Goal: Task Accomplishment & Management: Use online tool/utility

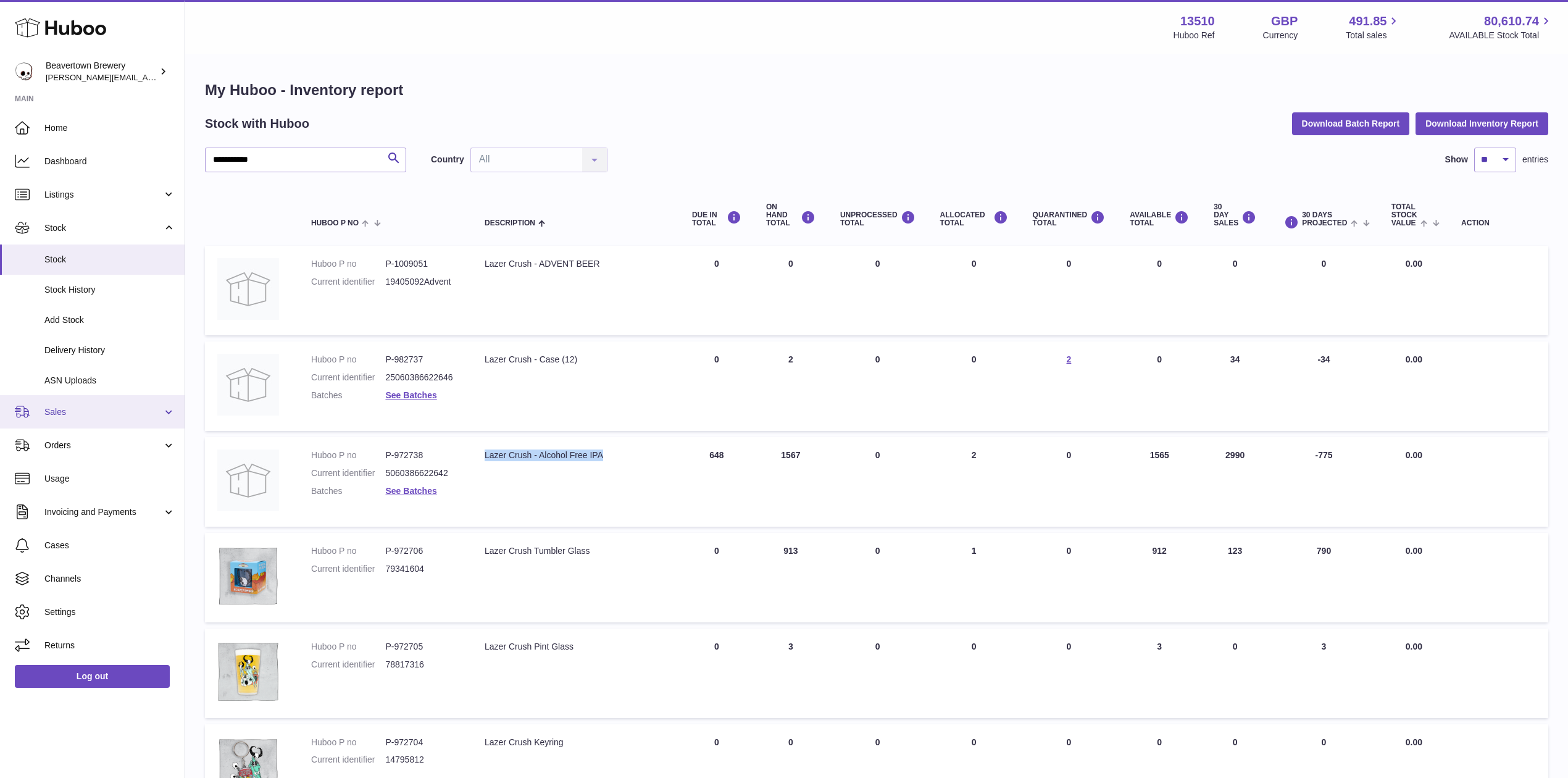
click at [85, 407] on span "Sales" at bounding box center [103, 412] width 118 height 12
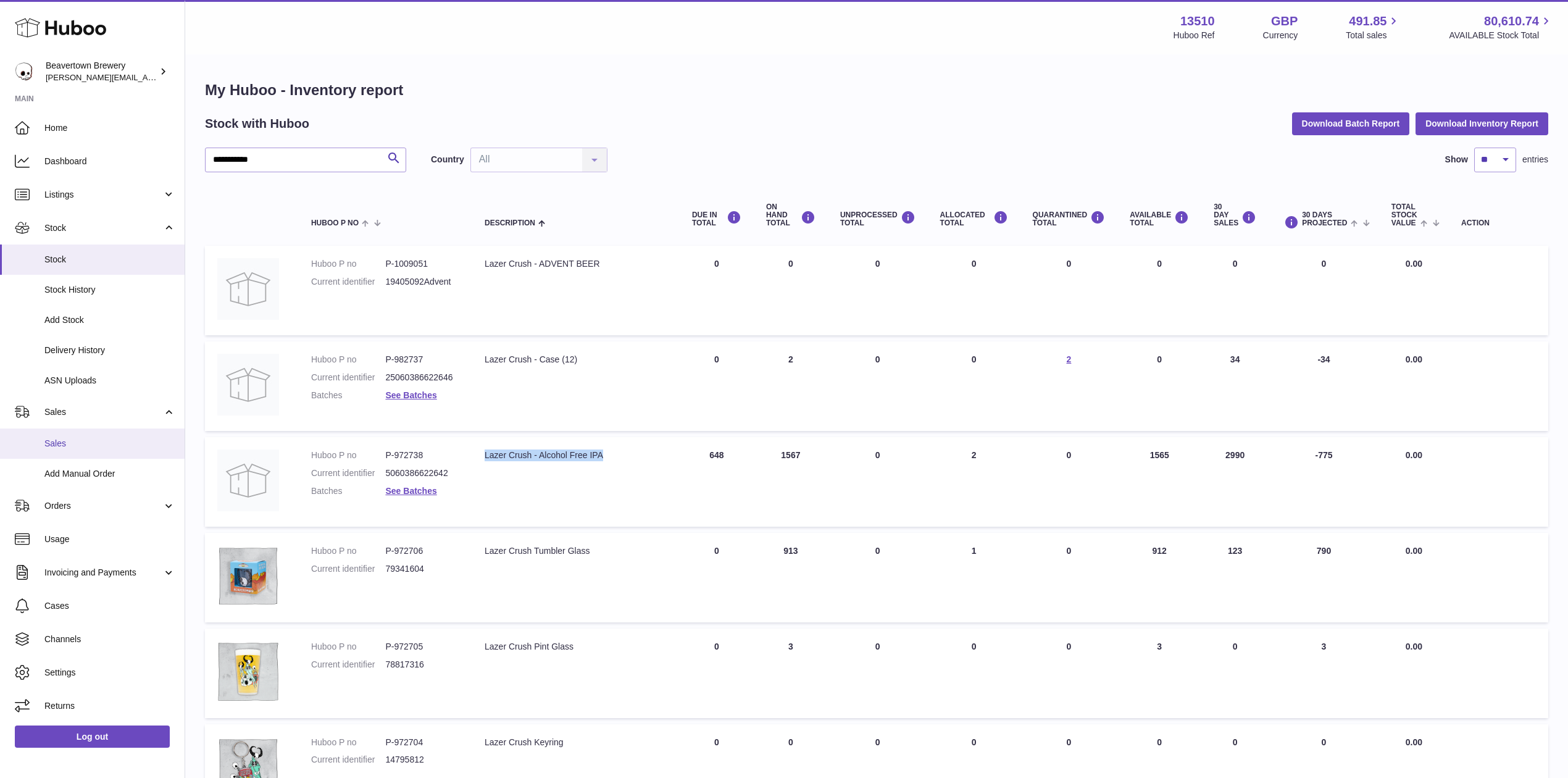
click at [79, 445] on span "Sales" at bounding box center [110, 444] width 131 height 12
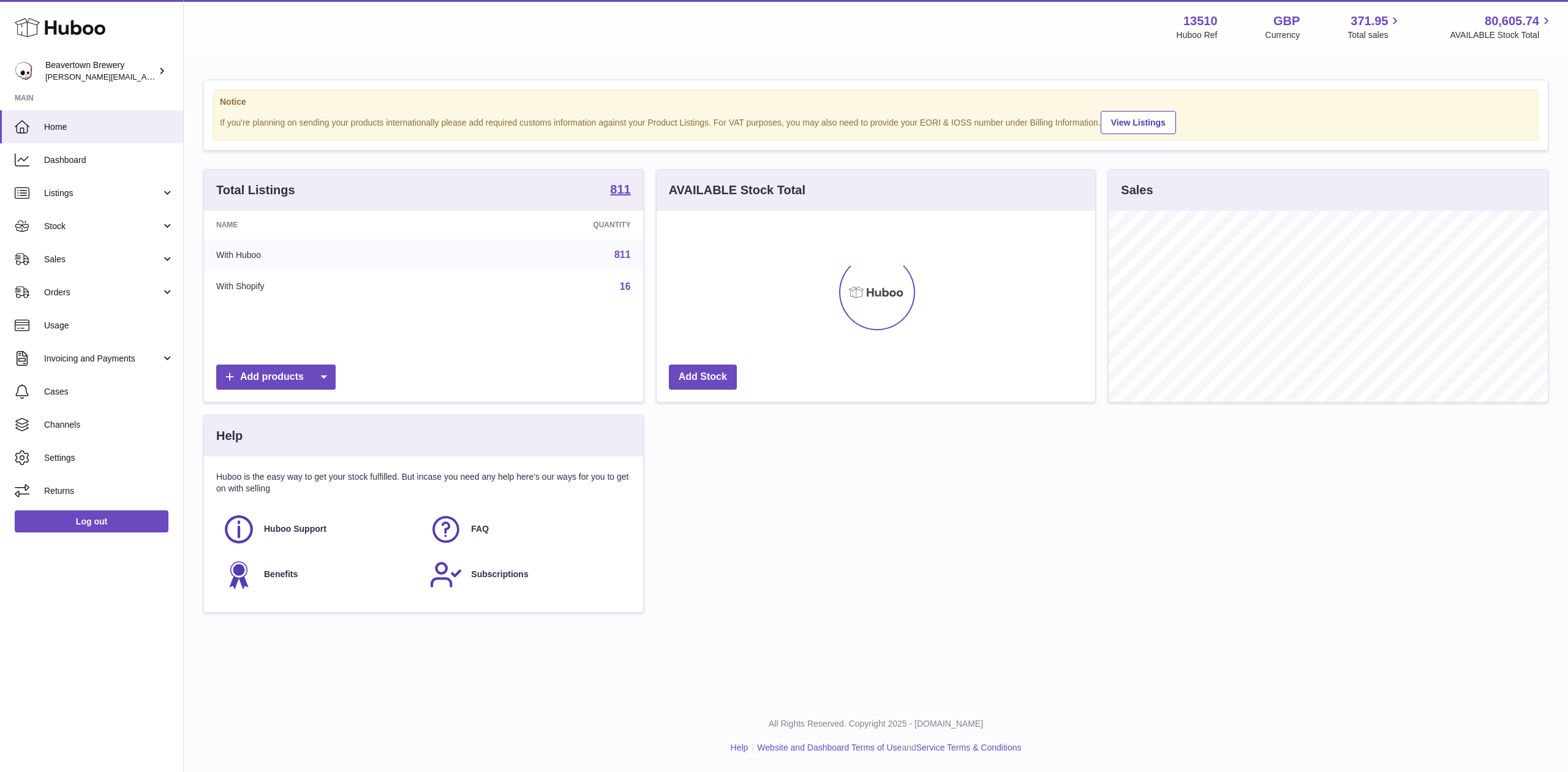
scroll to position [191, 438]
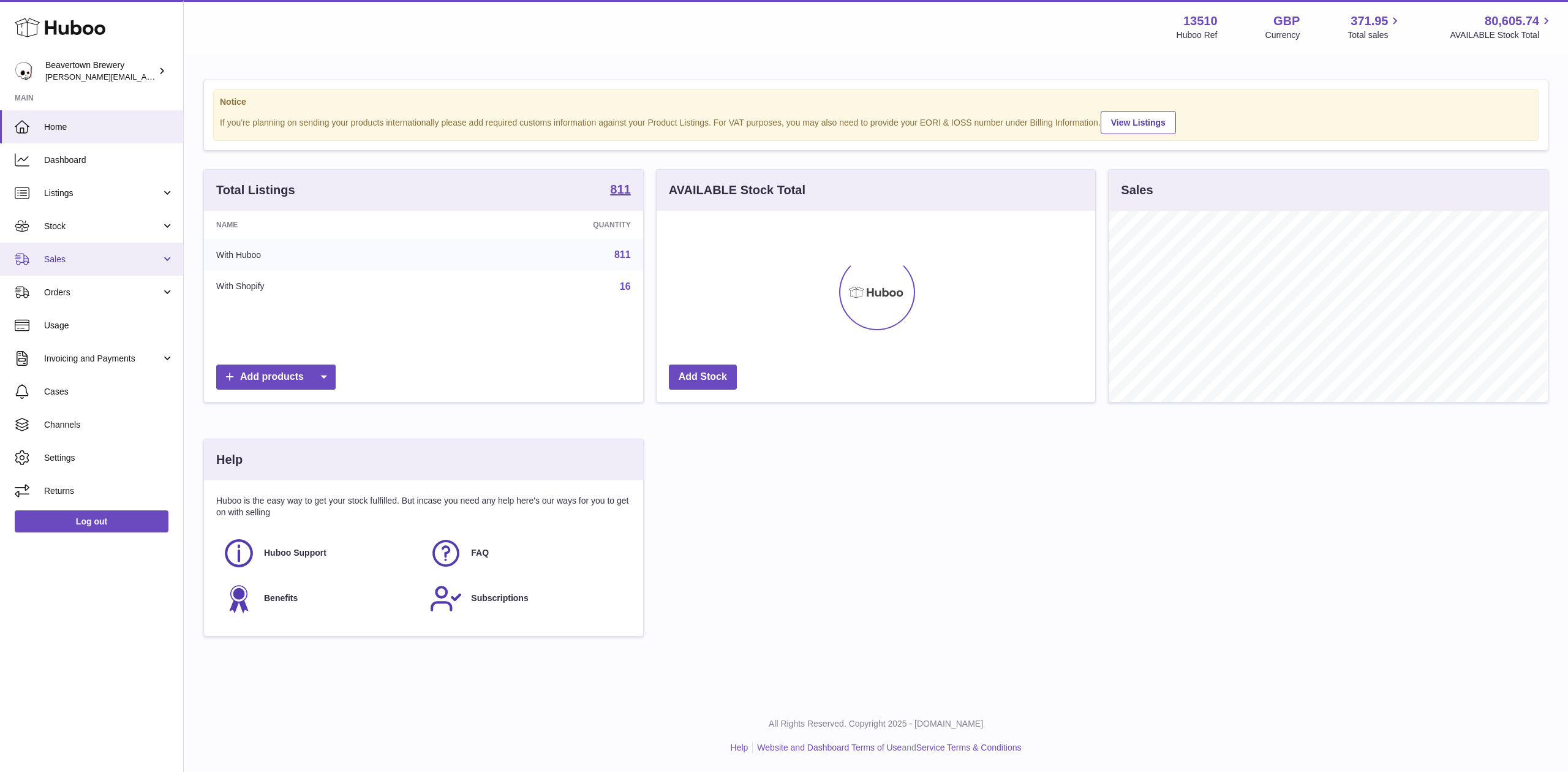
click at [61, 258] on span "Sales" at bounding box center [103, 259] width 117 height 12
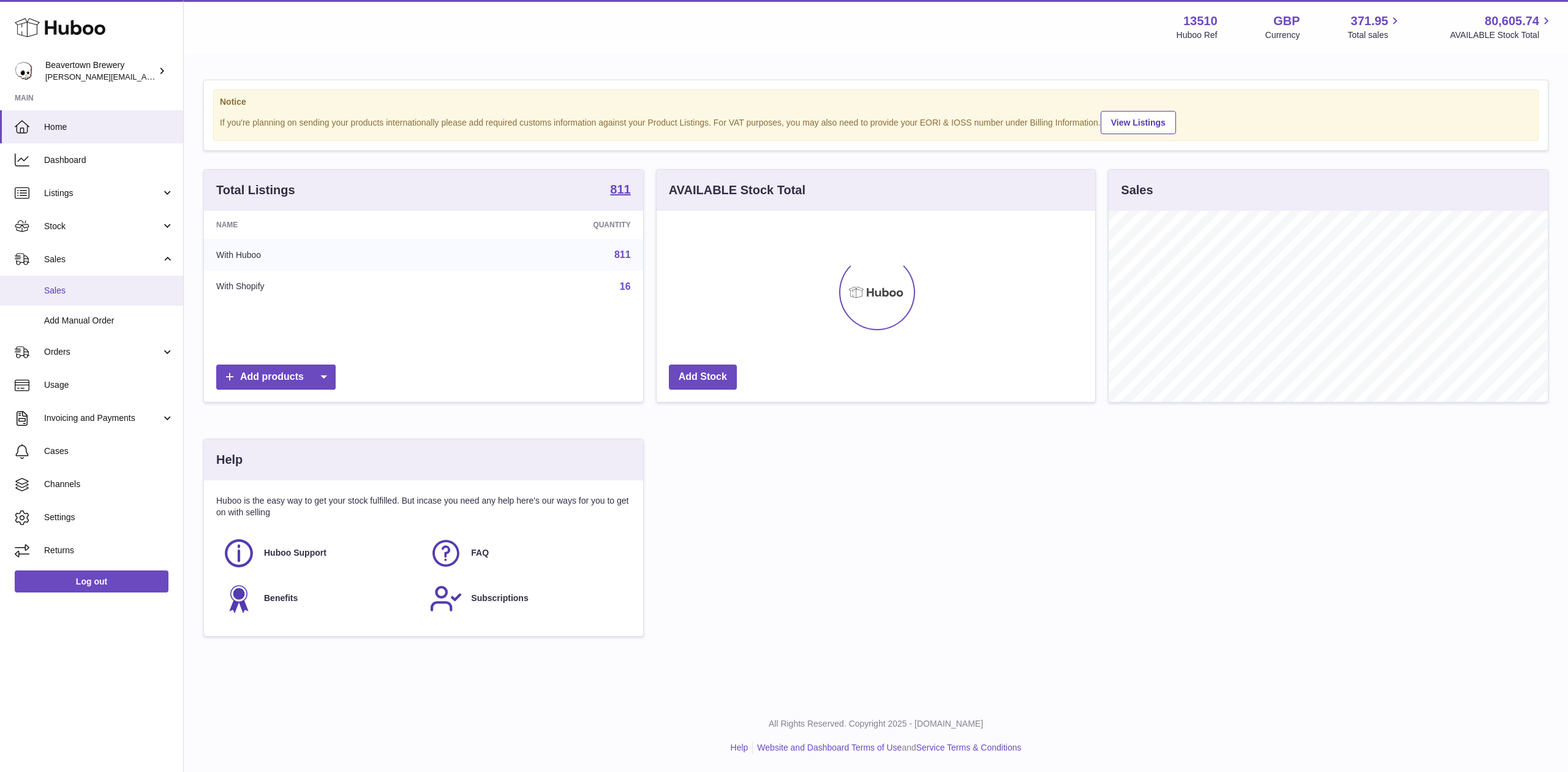
click at [89, 281] on link "Sales" at bounding box center [92, 291] width 183 height 30
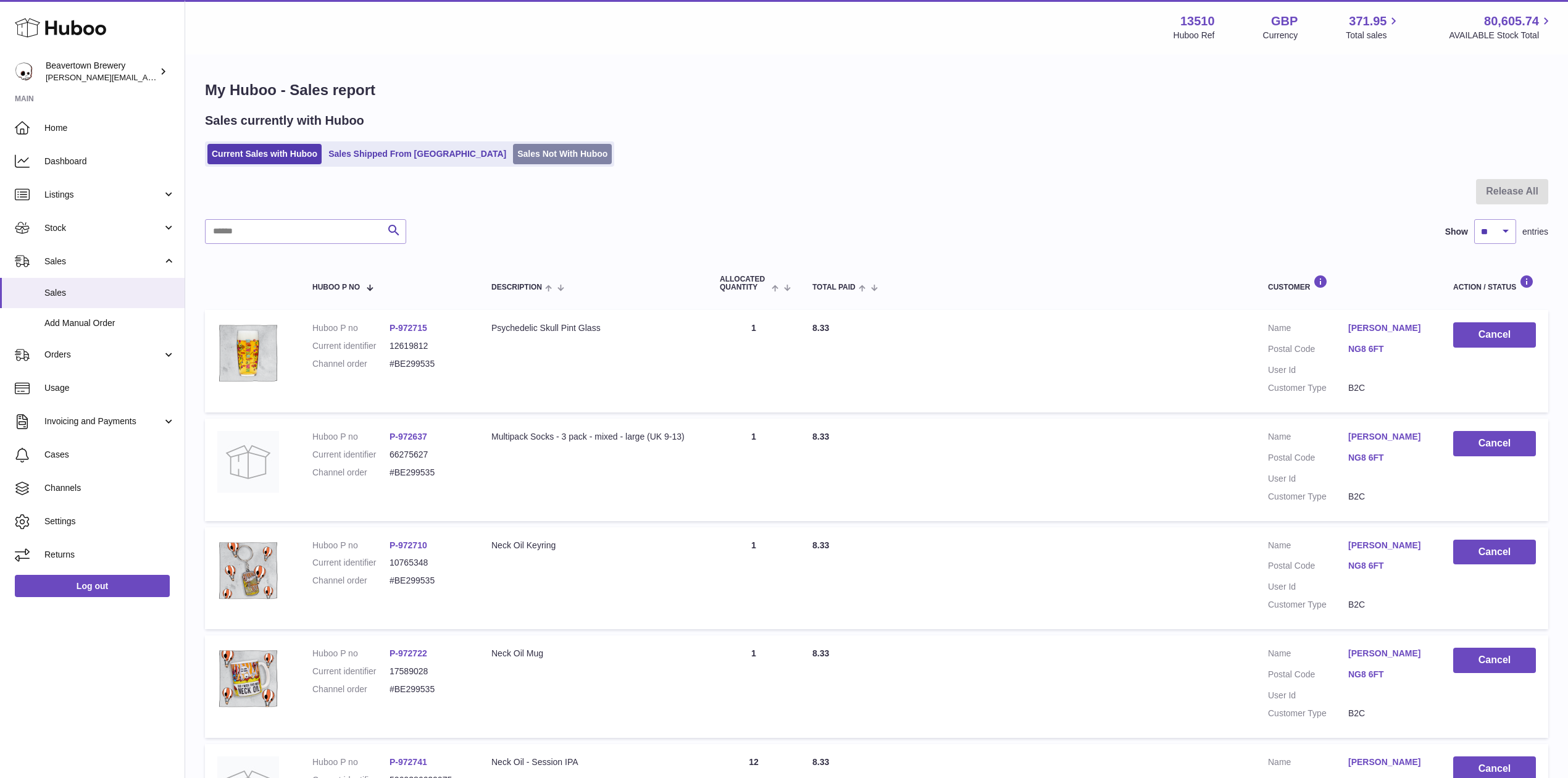
click at [513, 153] on link "Sales Not With Huboo" at bounding box center [562, 154] width 99 height 20
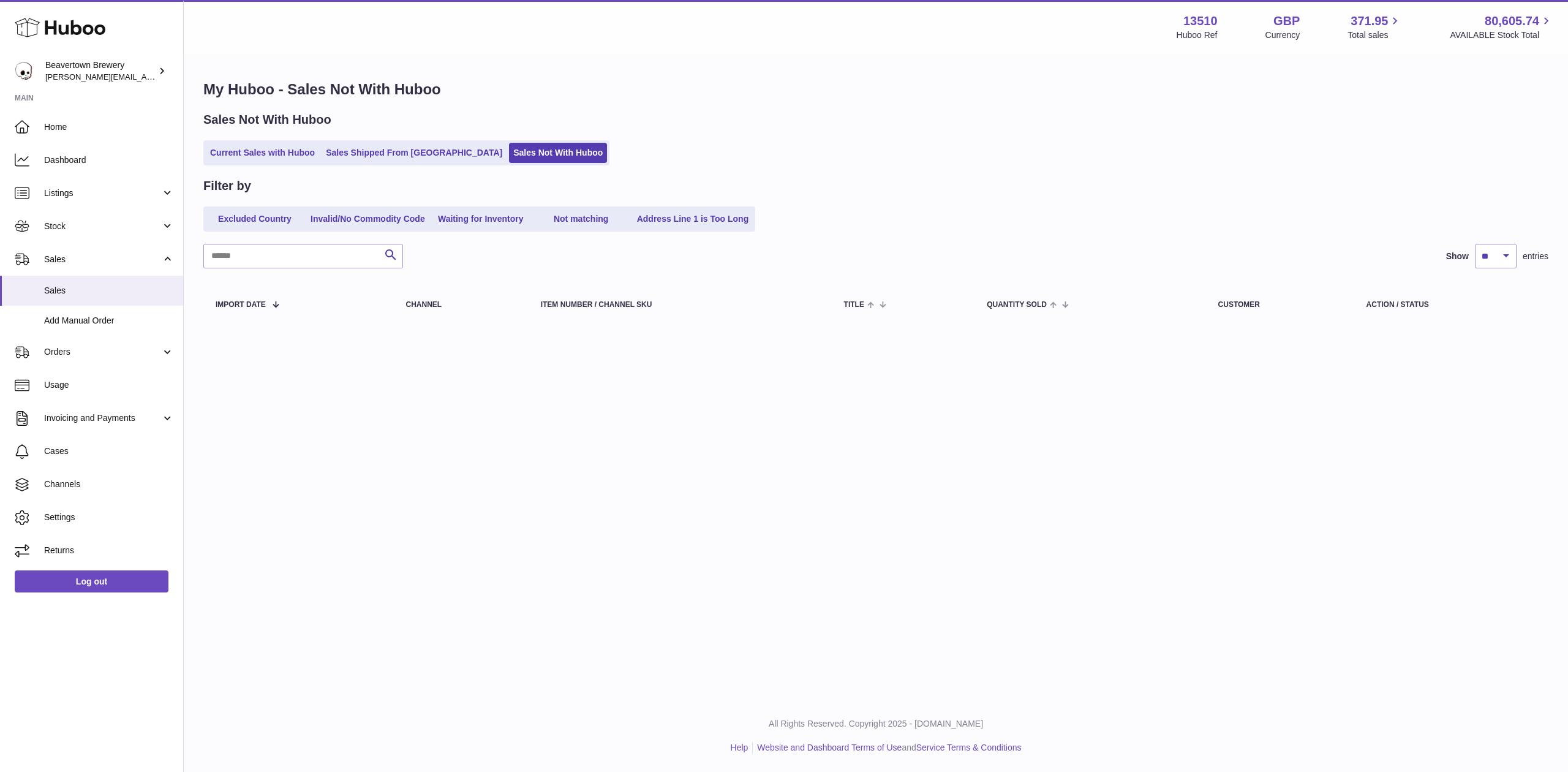
click at [366, 163] on ul "Current Sales with Huboo Sales Shipped From Huboo Sales Not With Huboo" at bounding box center [406, 152] width 406 height 25
click at [364, 158] on link "Sales Shipped From [GEOGRAPHIC_DATA]" at bounding box center [414, 153] width 185 height 20
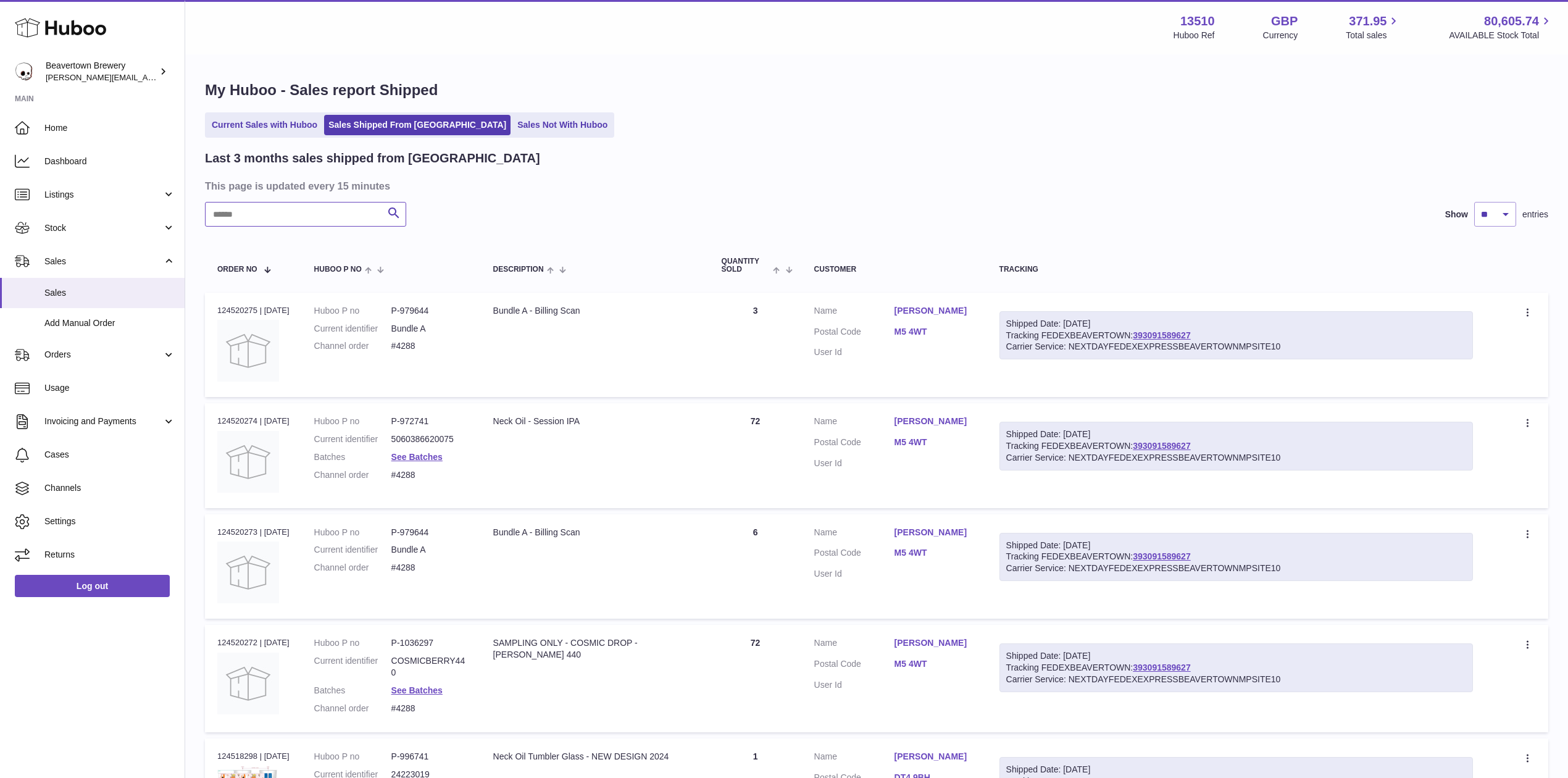
click at [304, 206] on input "text" at bounding box center [306, 214] width 201 height 25
paste input "*****"
type input "*****"
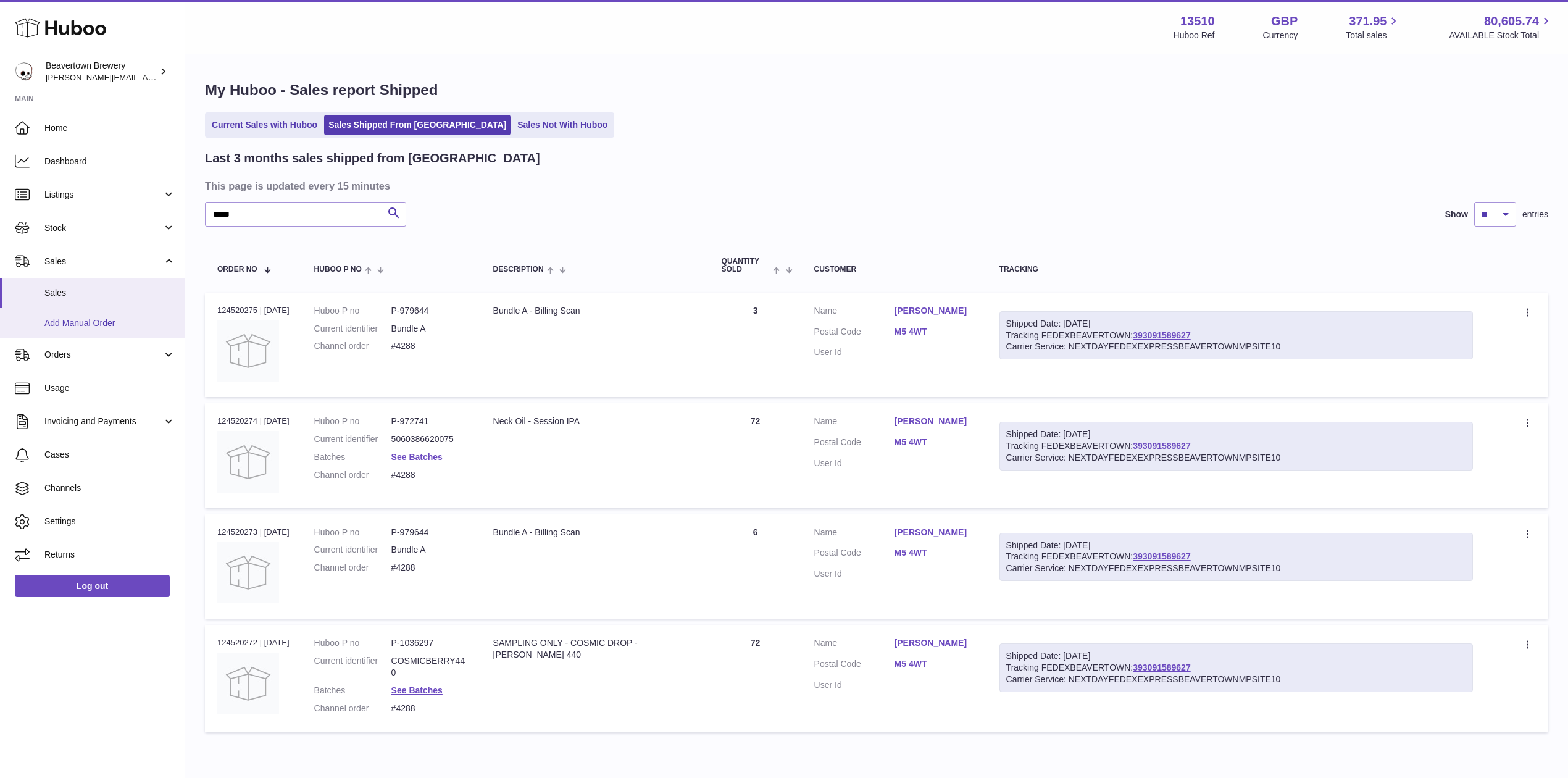
click at [69, 310] on link "Add Manual Order" at bounding box center [92, 322] width 185 height 30
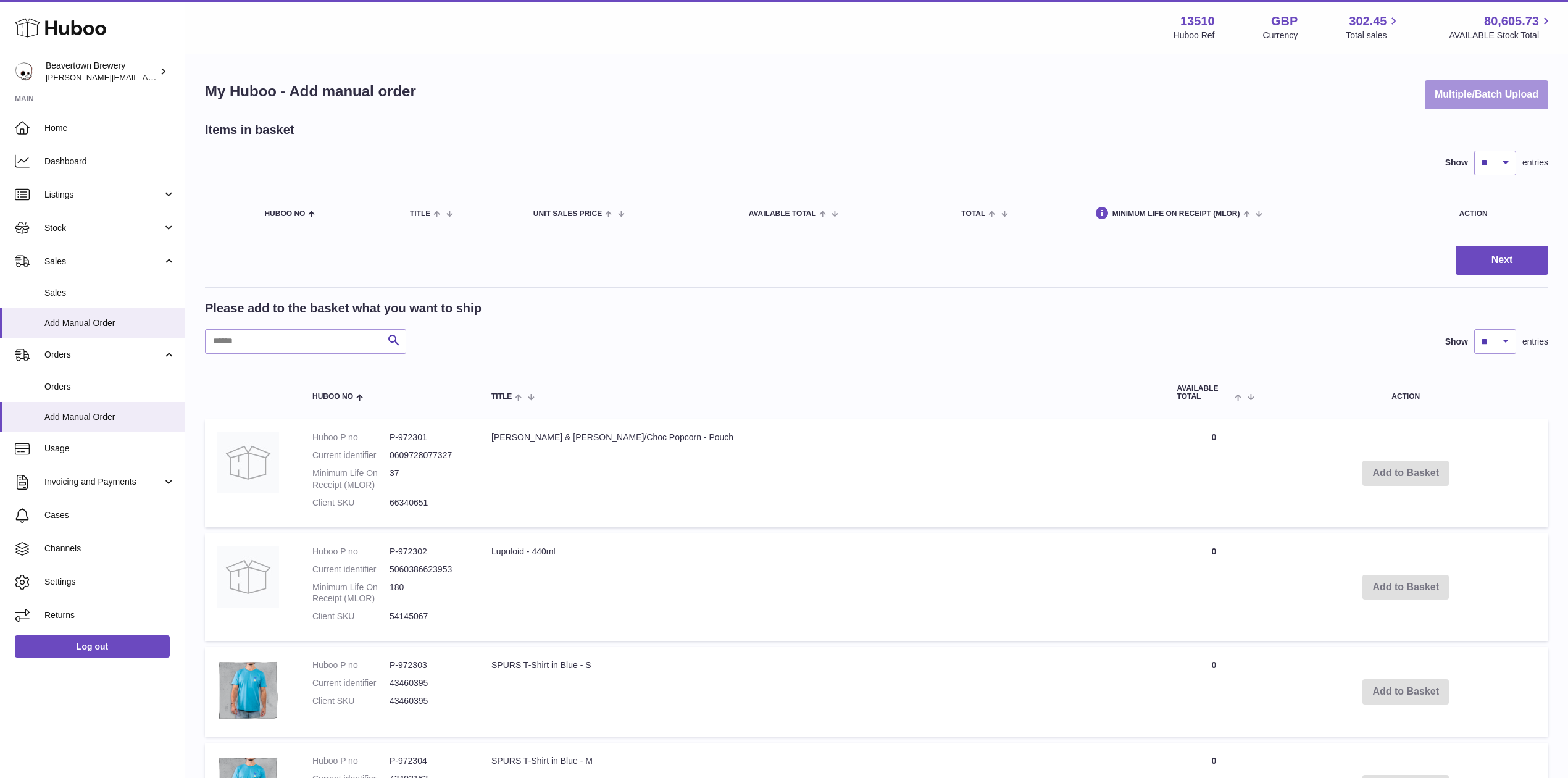
click at [1502, 85] on button "Multiple/Batch Upload" at bounding box center [1487, 94] width 124 height 29
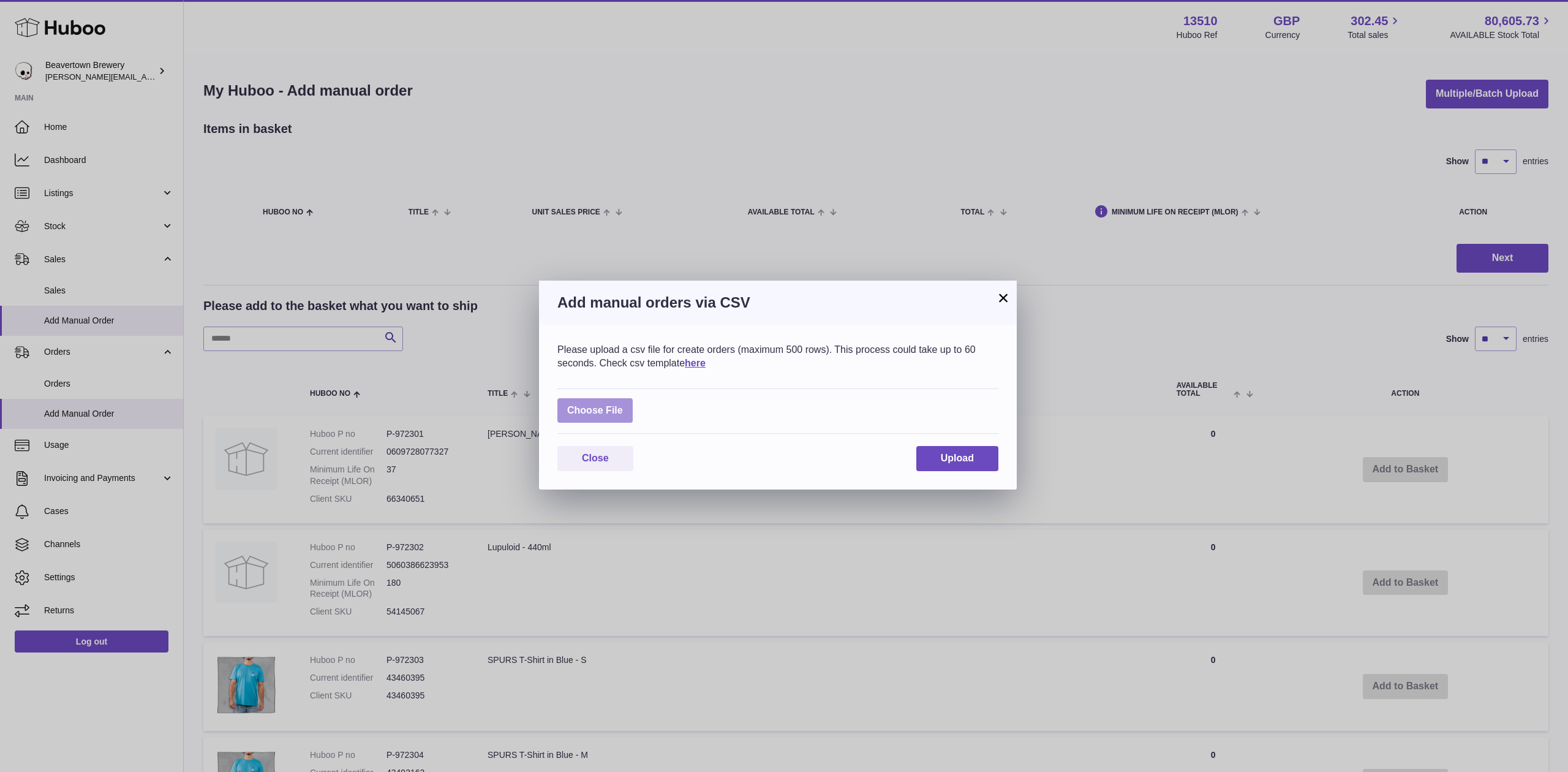
click at [583, 400] on label at bounding box center [595, 410] width 75 height 25
click at [623, 404] on input "file" at bounding box center [623, 404] width 1 height 1
type input "**********"
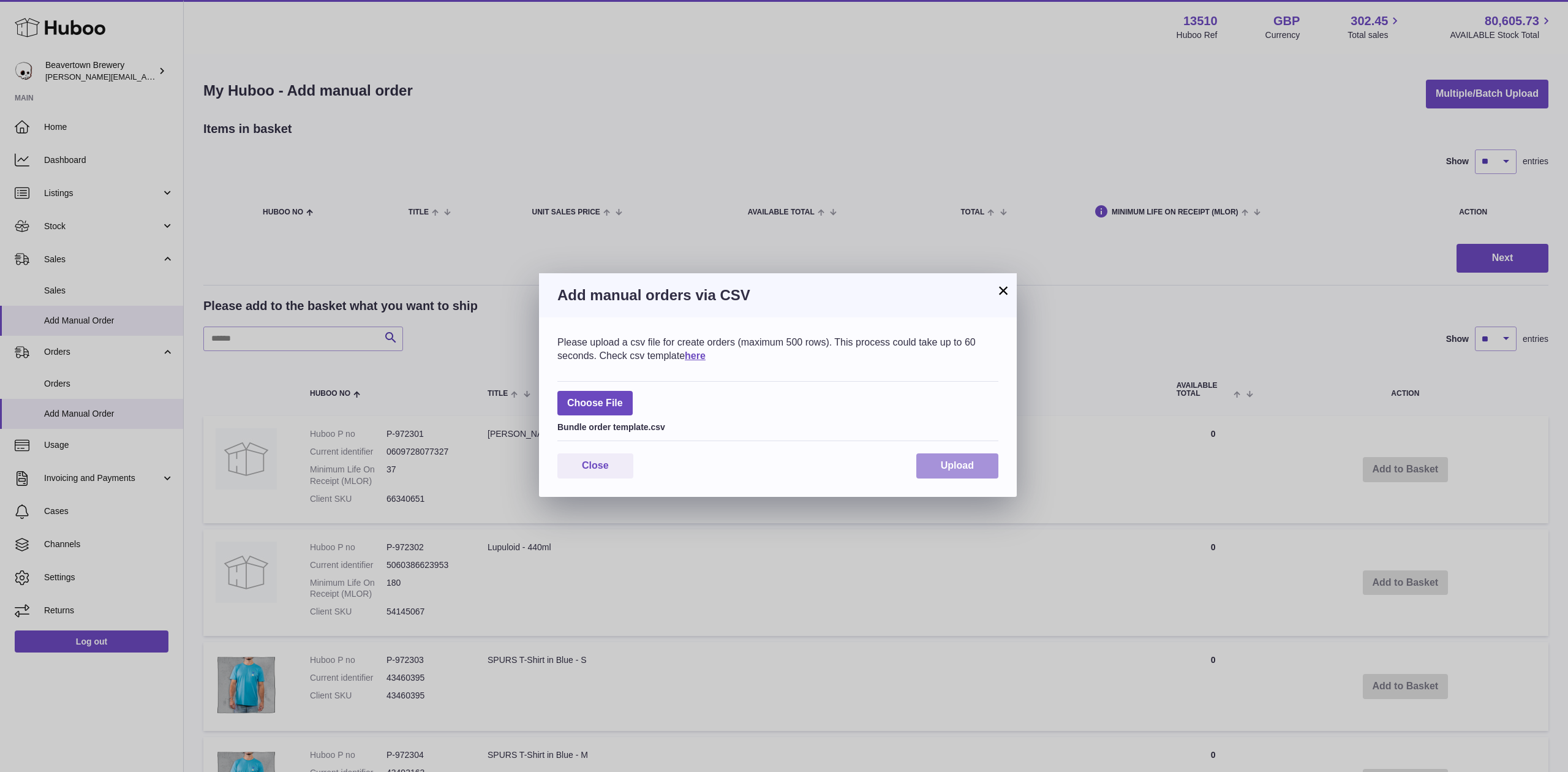
click at [947, 456] on button "Upload" at bounding box center [958, 466] width 82 height 25
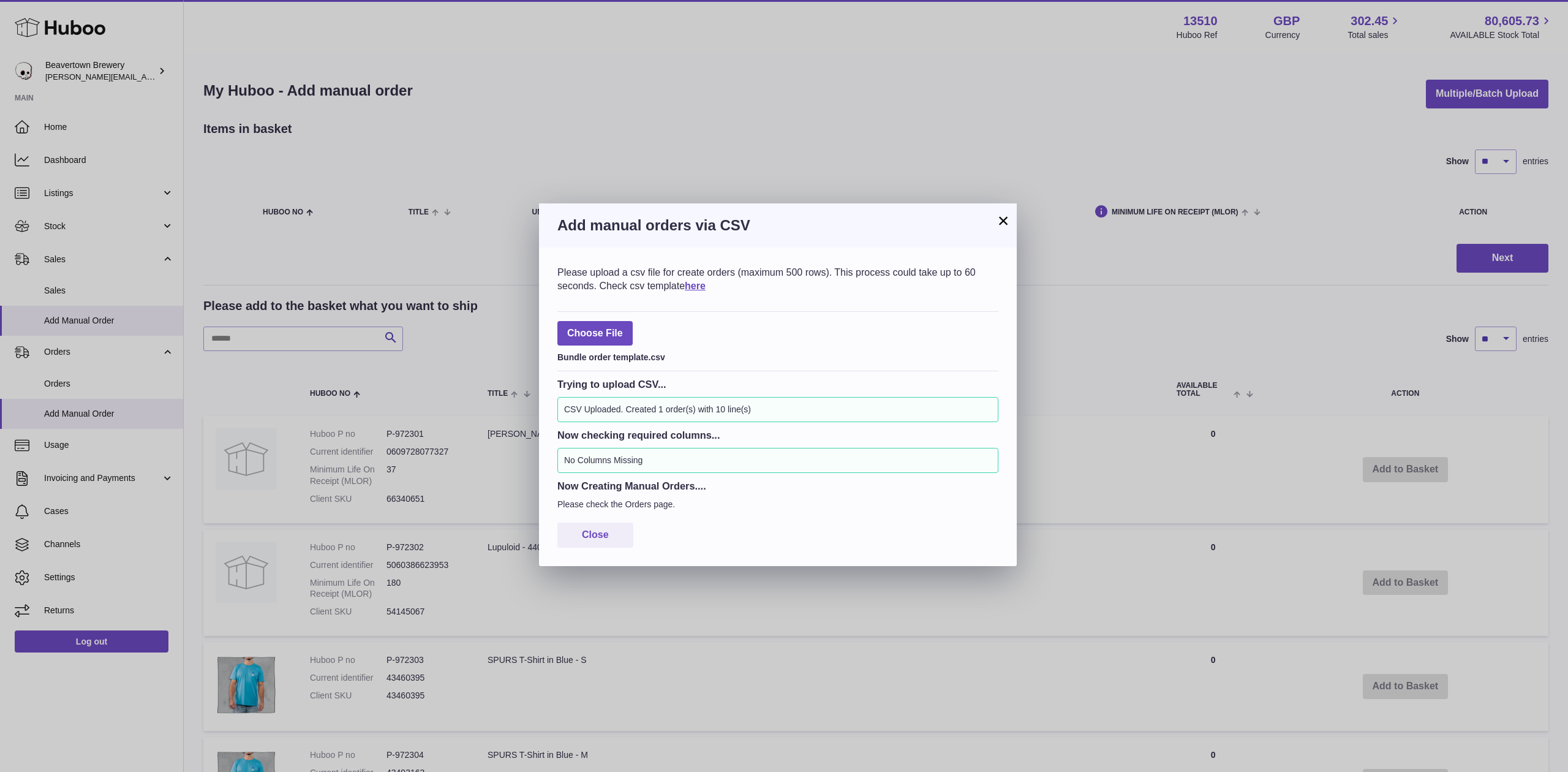
click at [998, 218] on button "×" at bounding box center [1003, 221] width 15 height 15
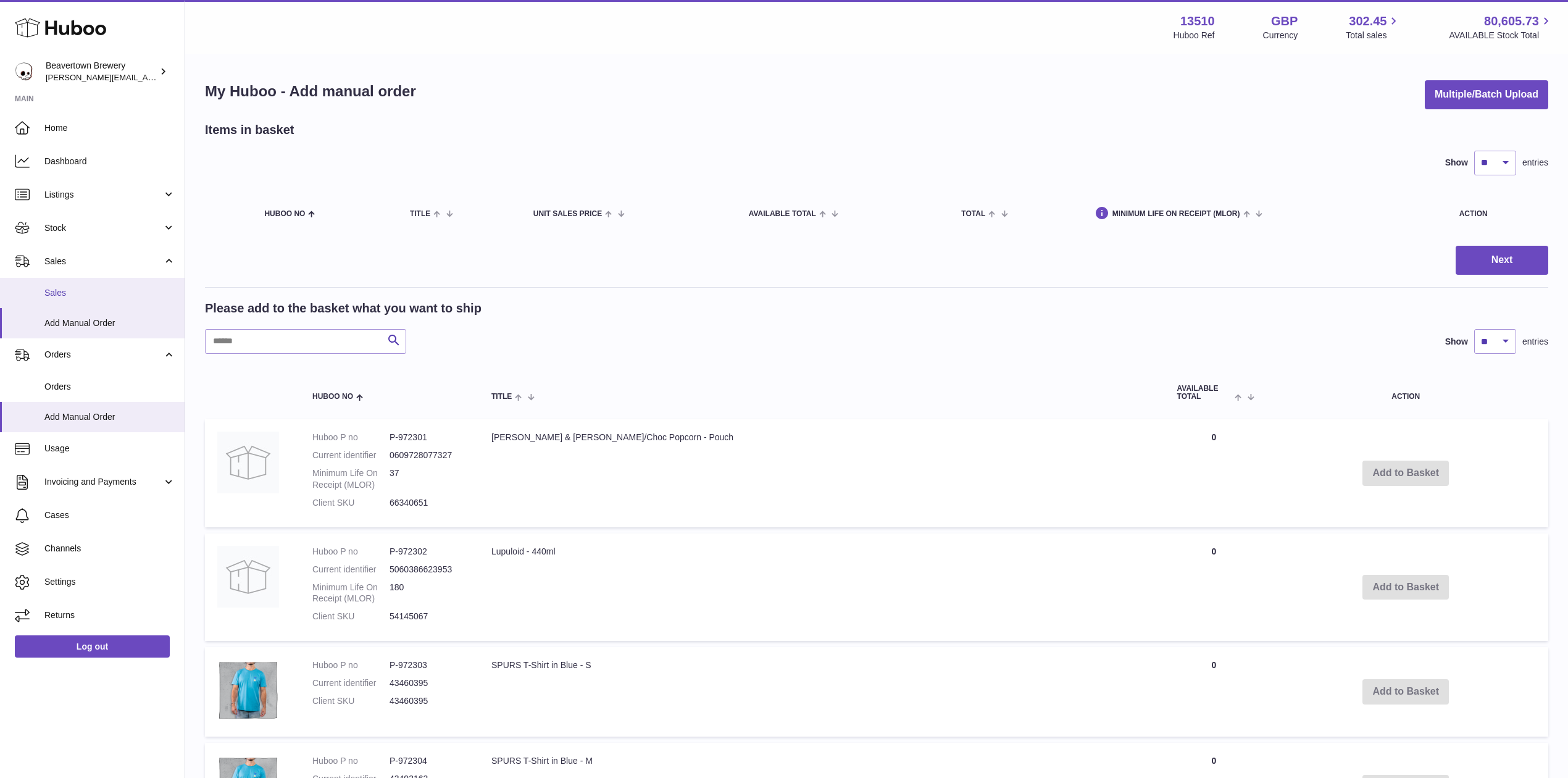
click at [87, 286] on link "Sales" at bounding box center [92, 293] width 185 height 30
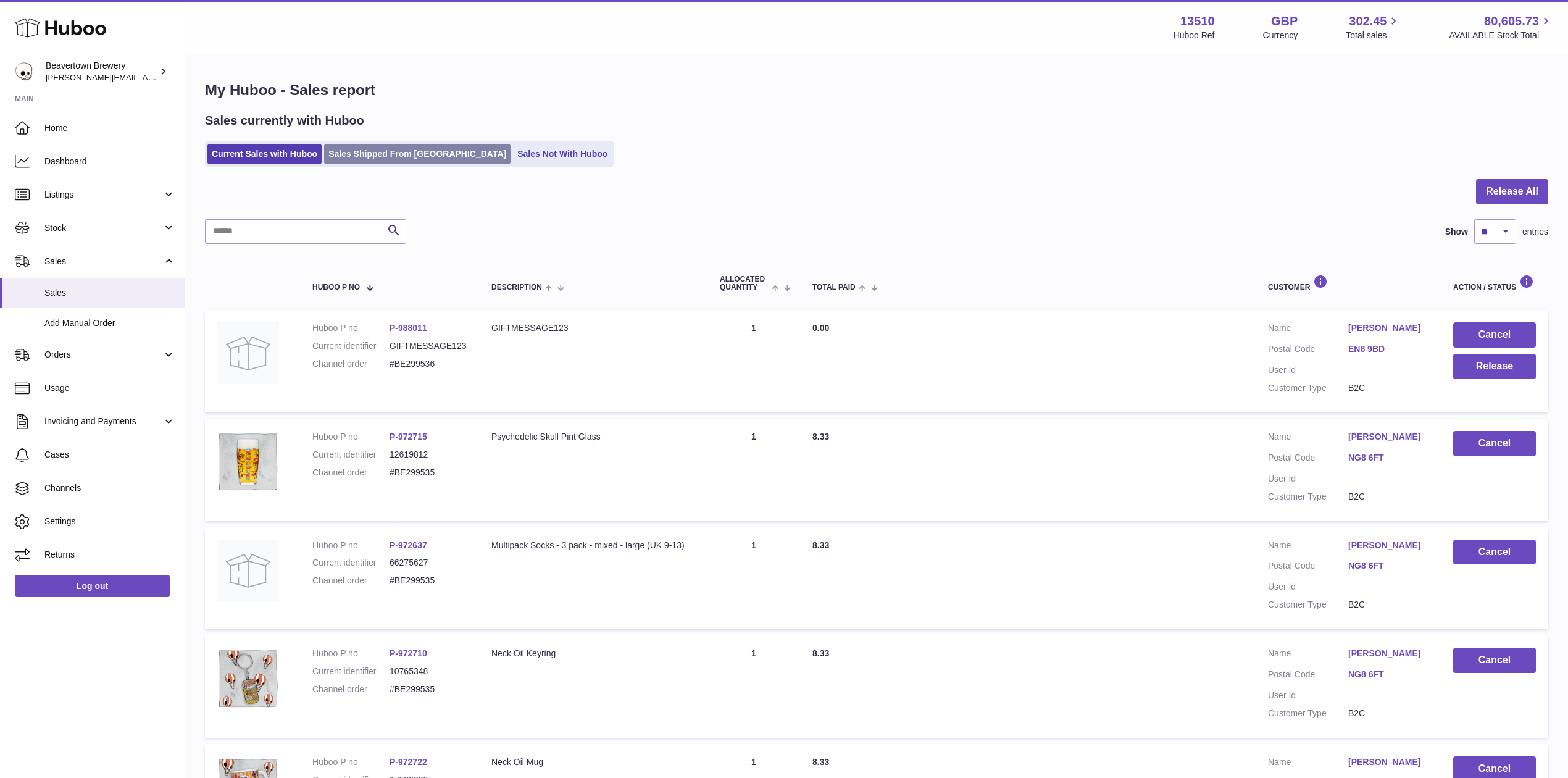
click at [355, 148] on link "Sales Shipped From [GEOGRAPHIC_DATA]" at bounding box center [418, 154] width 187 height 20
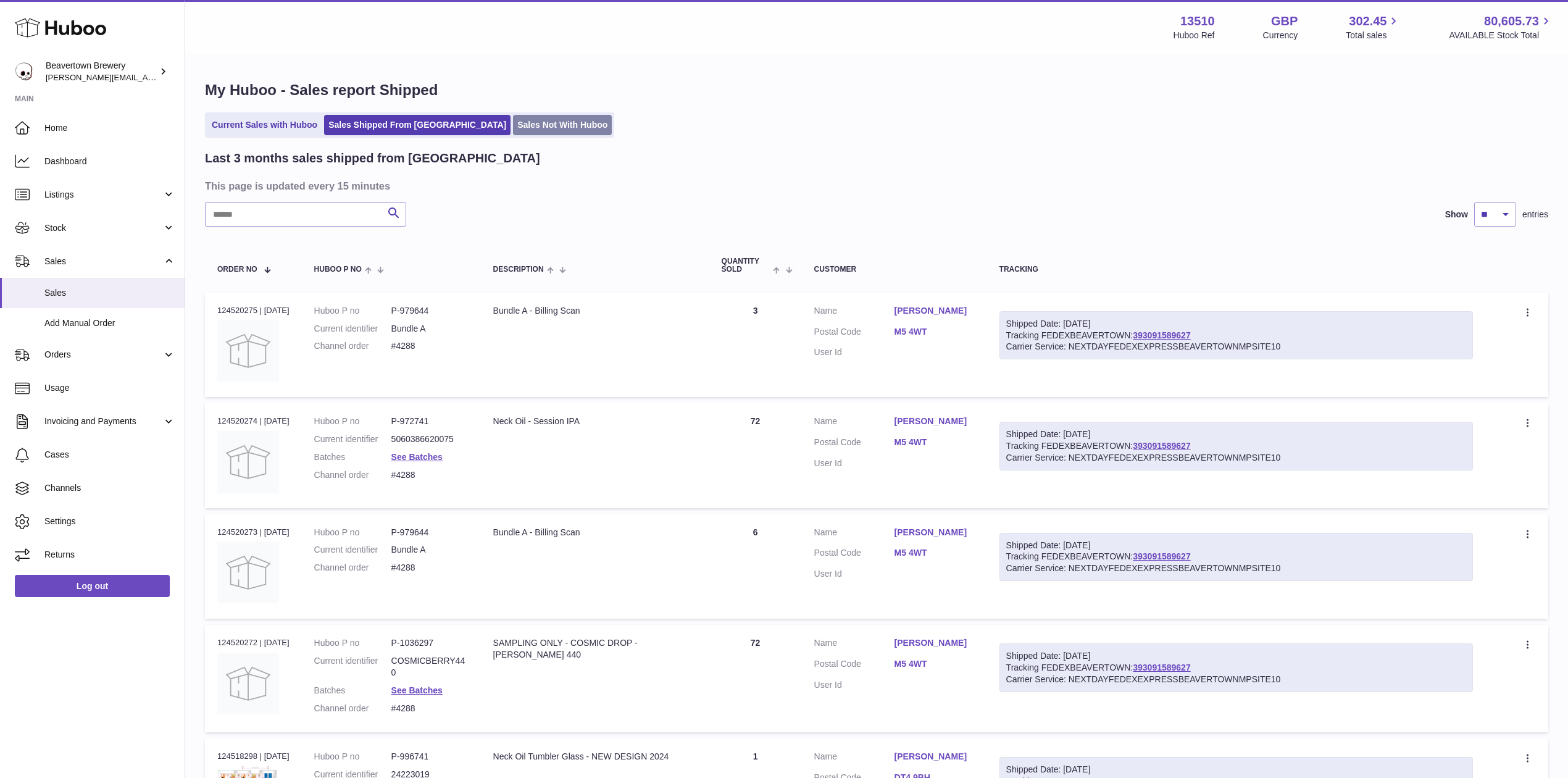
click at [547, 131] on link "Sales Not With Huboo" at bounding box center [562, 125] width 99 height 20
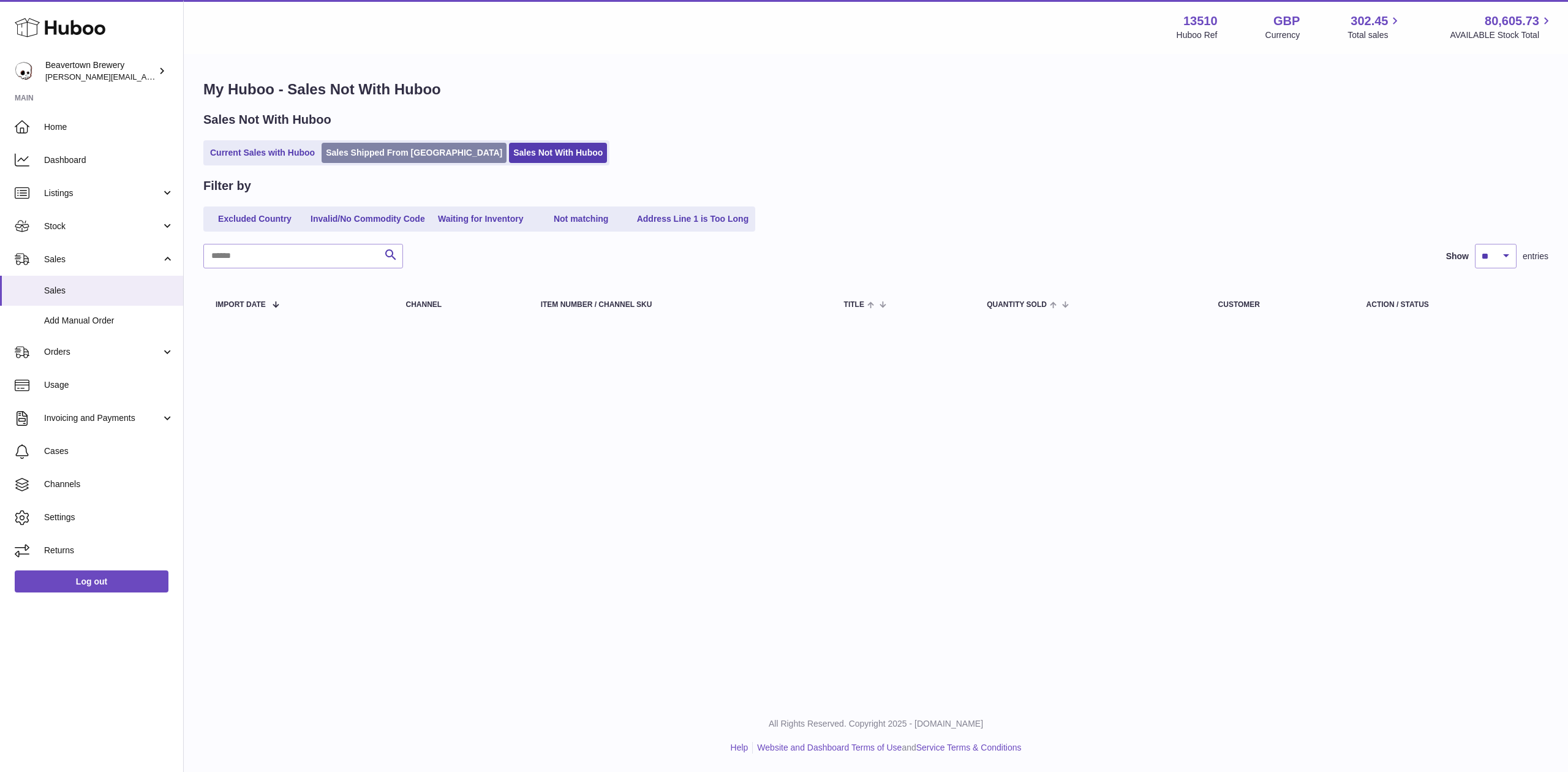
click at [412, 158] on link "Sales Shipped From [GEOGRAPHIC_DATA]" at bounding box center [414, 153] width 185 height 20
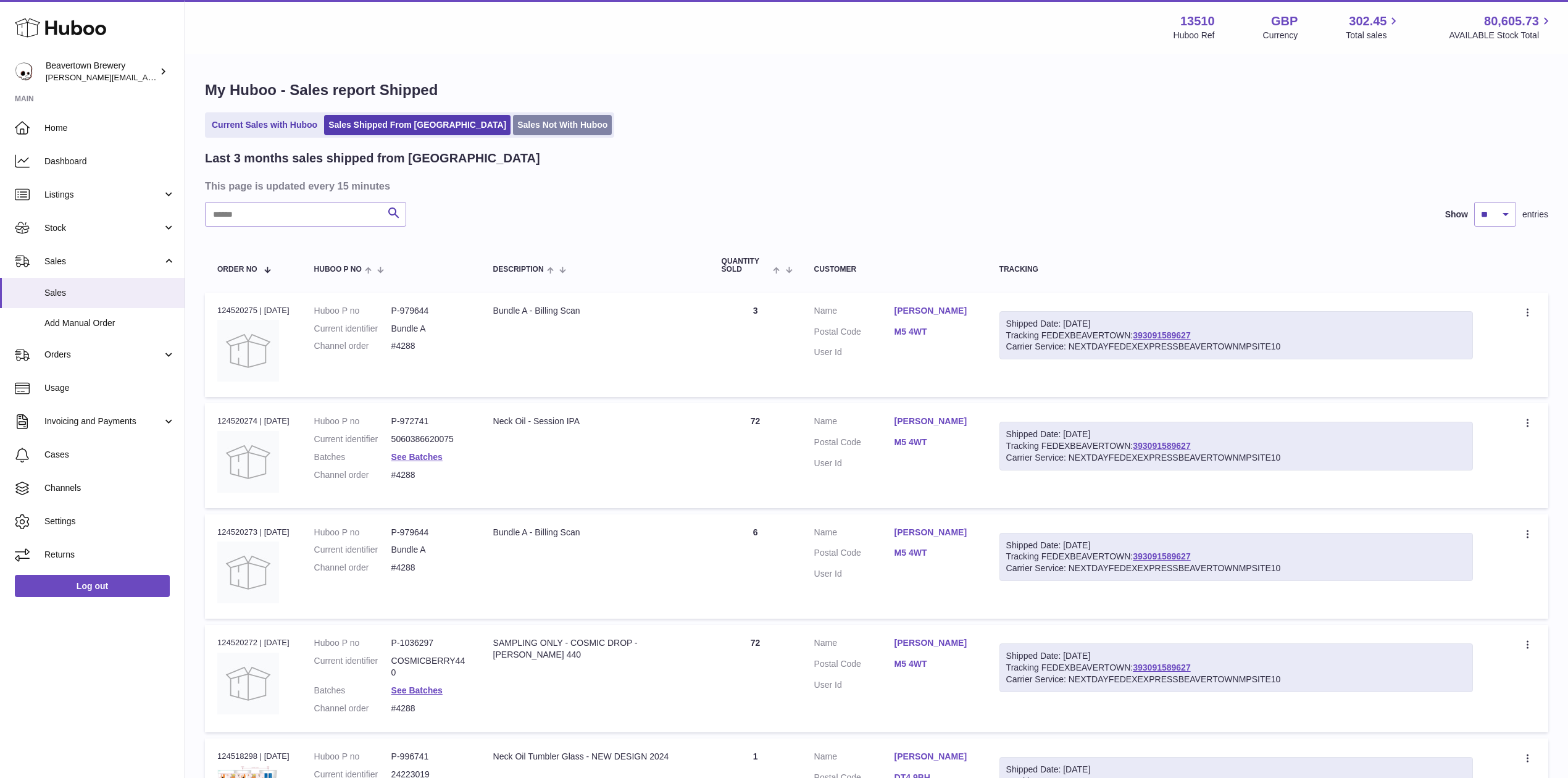
click at [513, 124] on link "Sales Not With Huboo" at bounding box center [562, 125] width 99 height 20
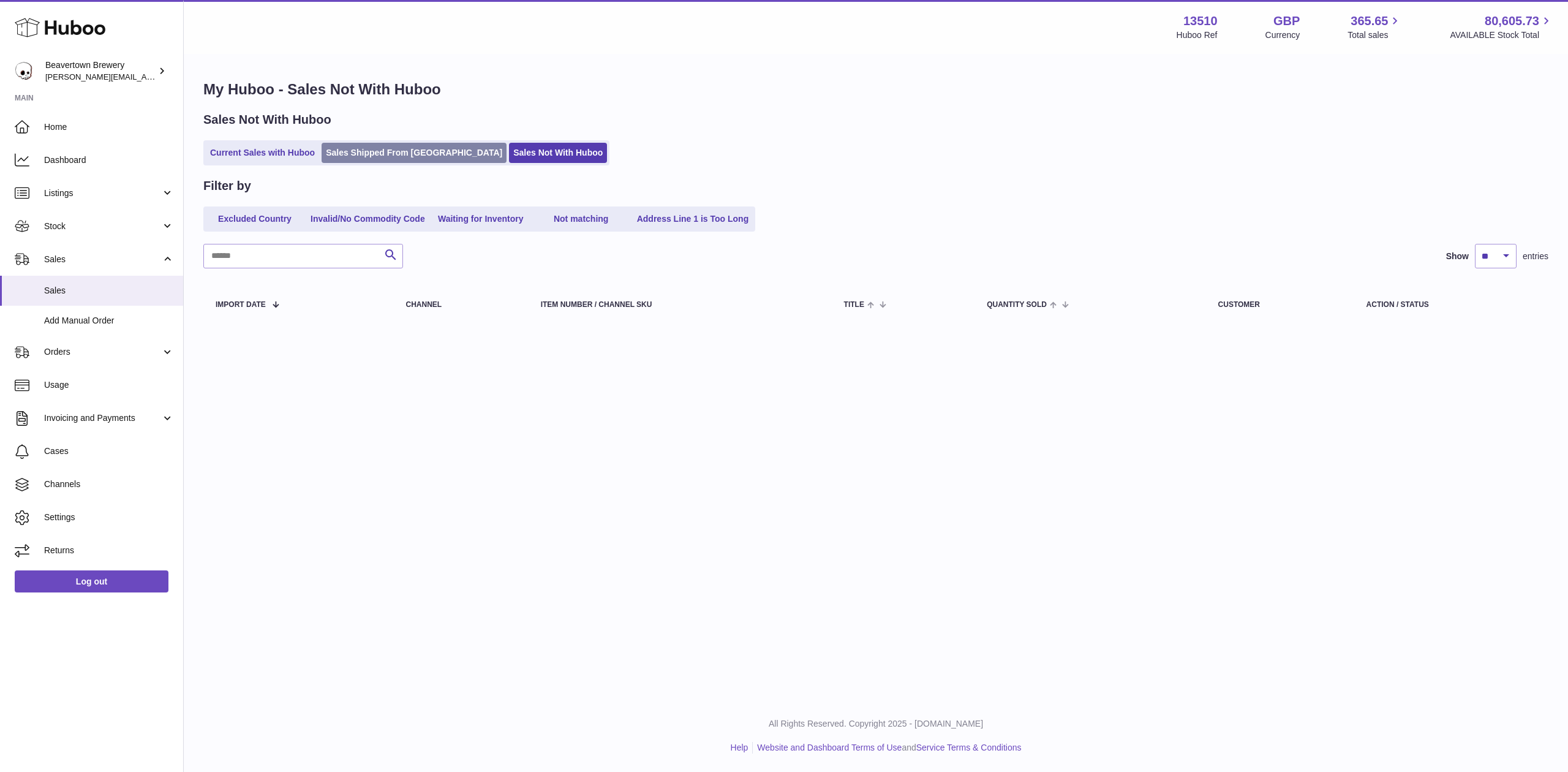
click at [430, 153] on link "Sales Shipped From [GEOGRAPHIC_DATA]" at bounding box center [414, 153] width 185 height 20
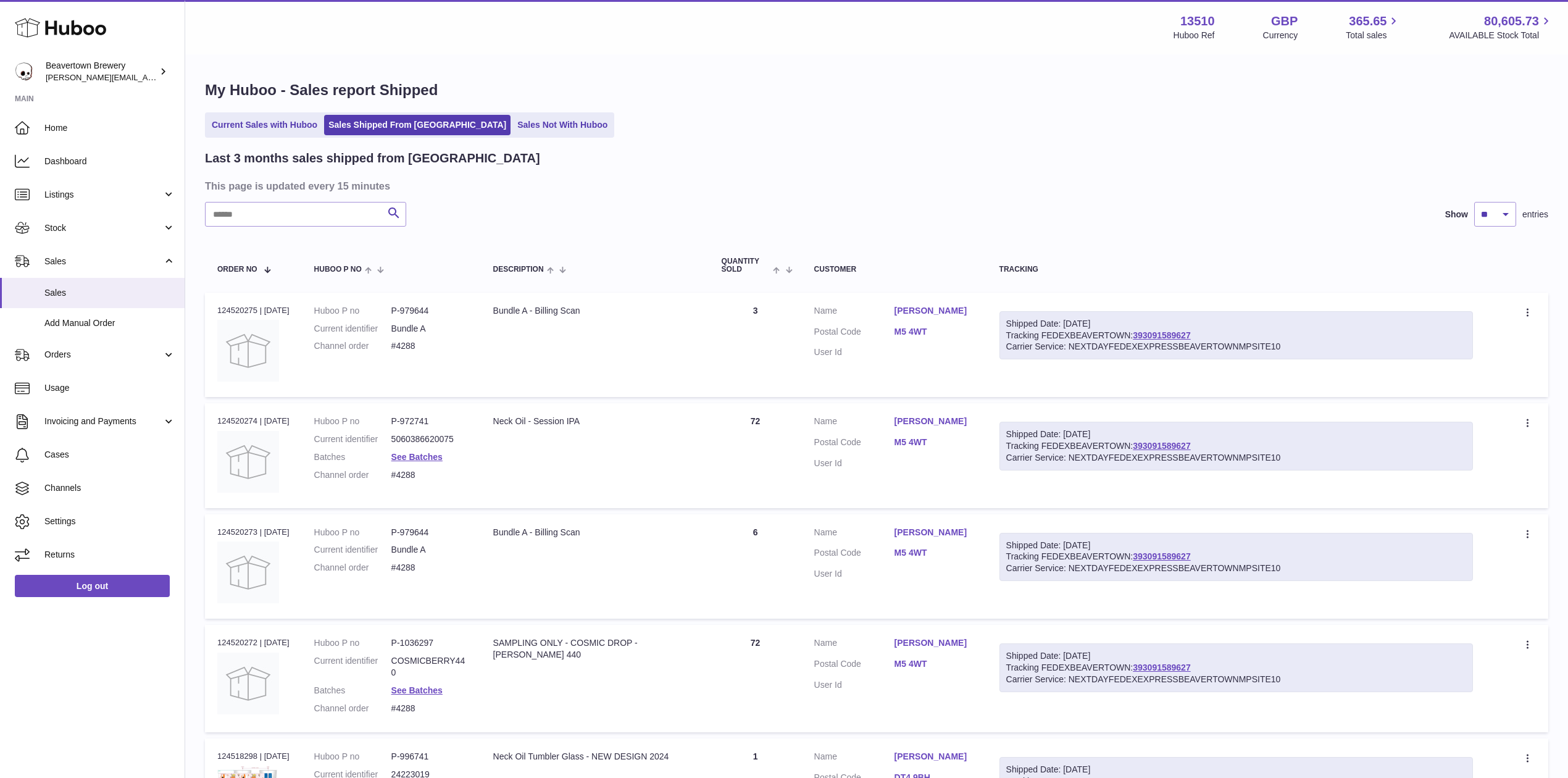
click at [476, 140] on div "My Huboo - Sales report Shipped Current Sales with Huboo Sales Shipped From Hub…" at bounding box center [876, 748] width 1383 height 1385
click at [513, 131] on link "Sales Not With Huboo" at bounding box center [562, 125] width 99 height 20
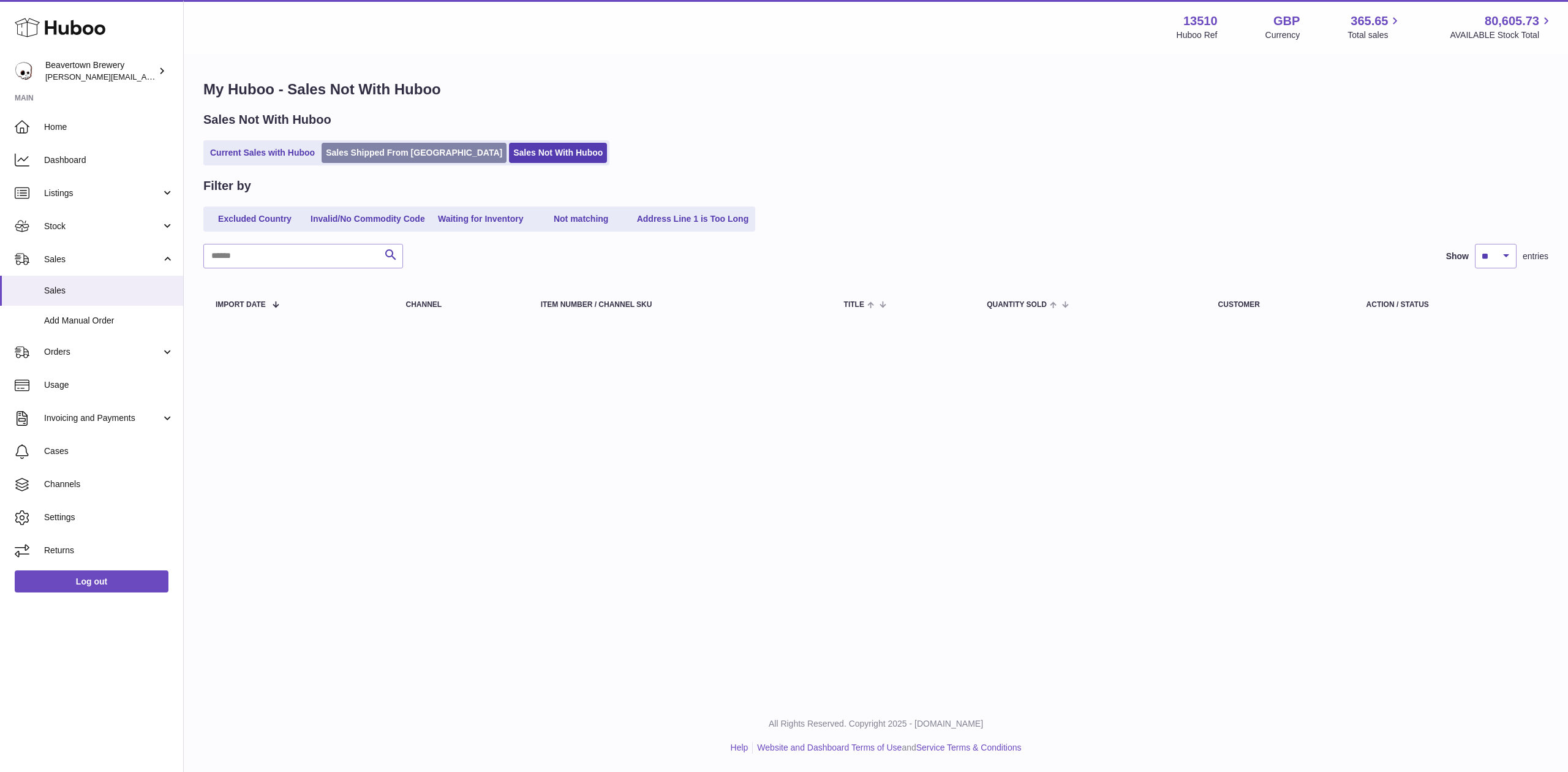
click at [414, 145] on link "Sales Shipped From [GEOGRAPHIC_DATA]" at bounding box center [414, 153] width 185 height 20
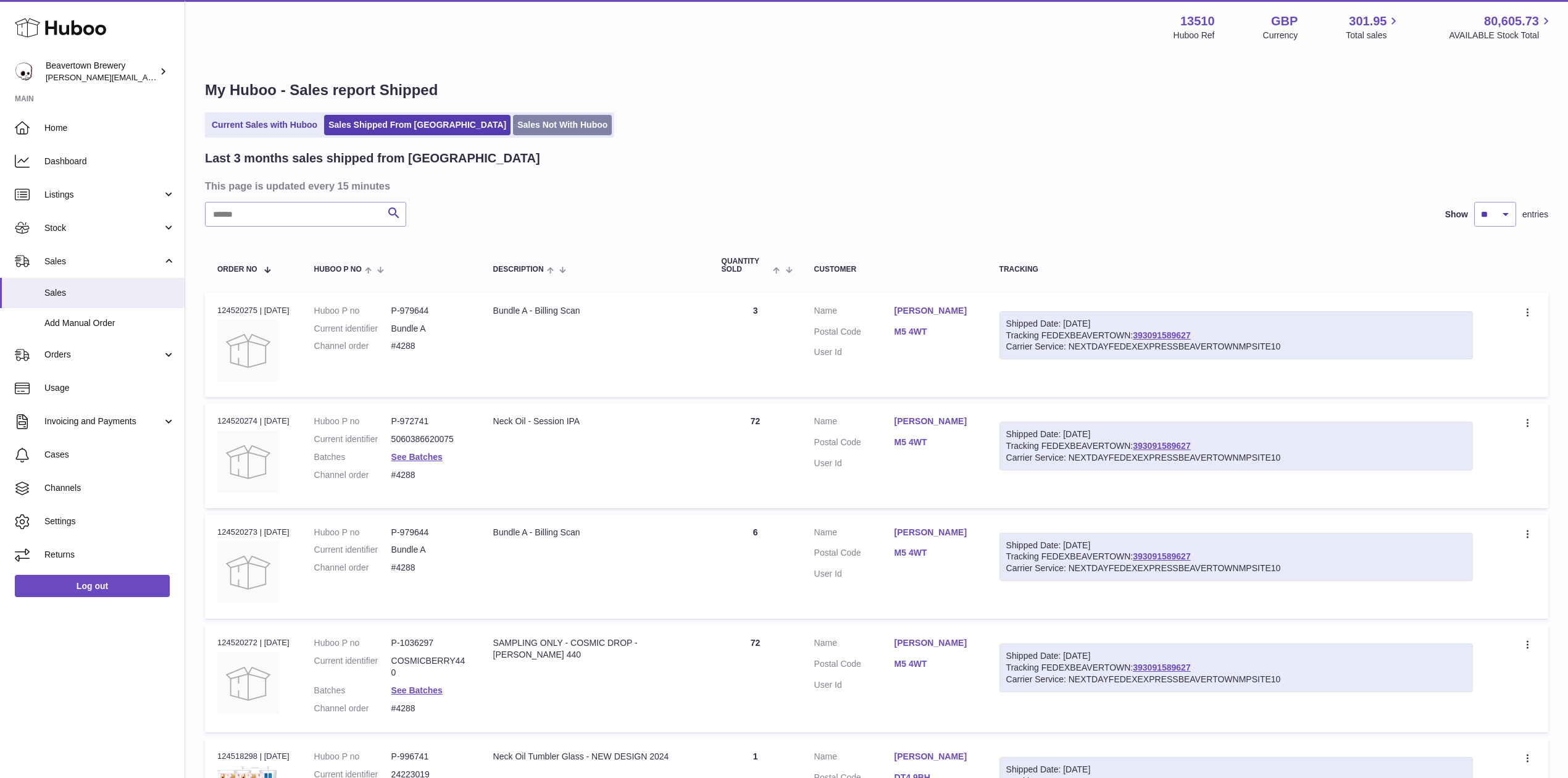
click at [513, 129] on link "Sales Not With Huboo" at bounding box center [562, 125] width 99 height 20
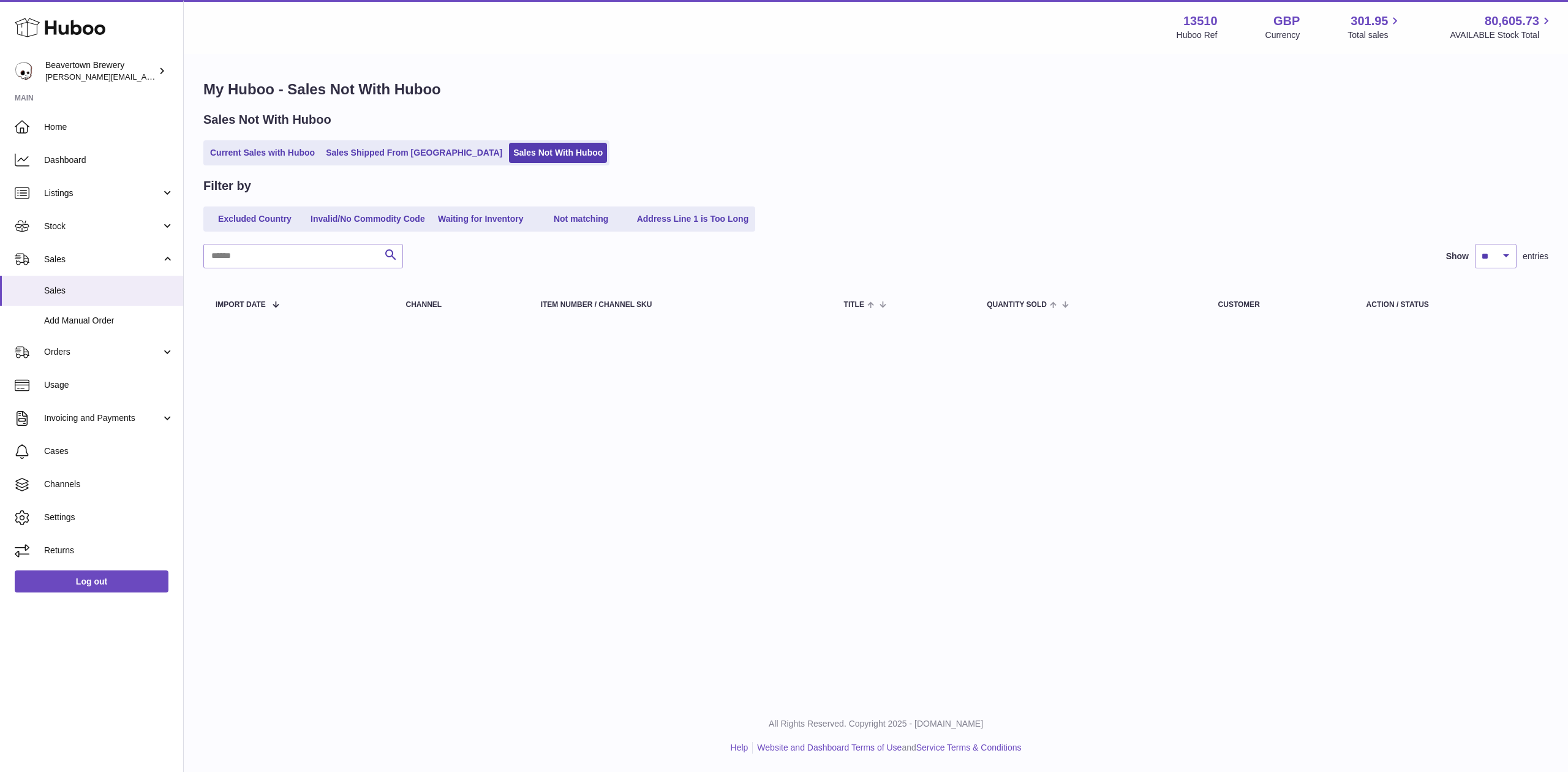
click at [374, 128] on div "Sales Not With Huboo" at bounding box center [876, 120] width 1345 height 17
click at [373, 154] on link "Sales Shipped From [GEOGRAPHIC_DATA]" at bounding box center [414, 153] width 185 height 20
